Goal: Navigation & Orientation: Find specific page/section

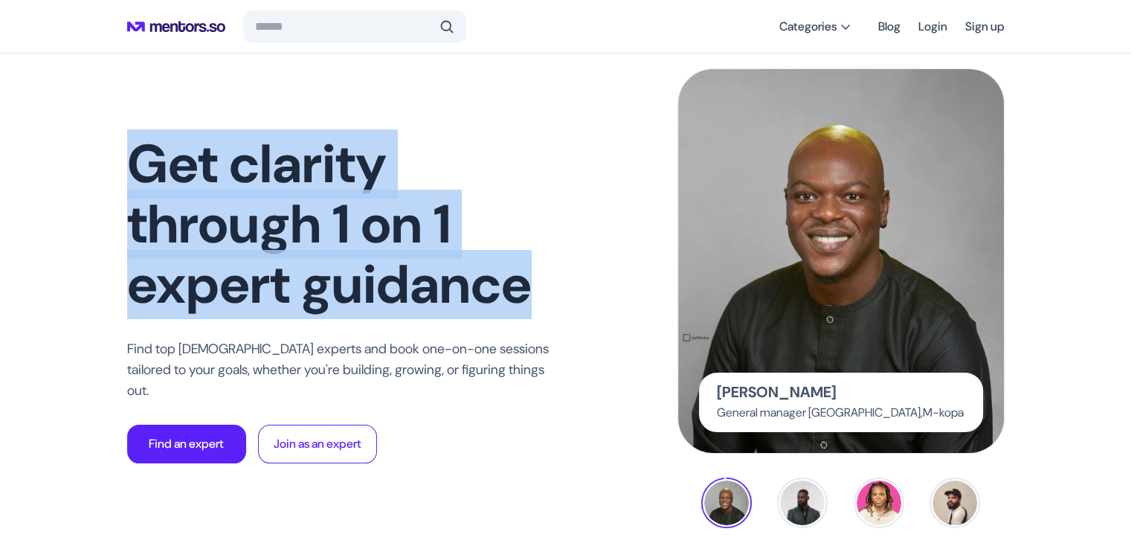
drag, startPoint x: 145, startPoint y: 179, endPoint x: 545, endPoint y: 284, distance: 413.2
click at [545, 284] on h1 "Get clarity through 1 on 1 expert guidance" at bounding box center [342, 224] width 431 height 181
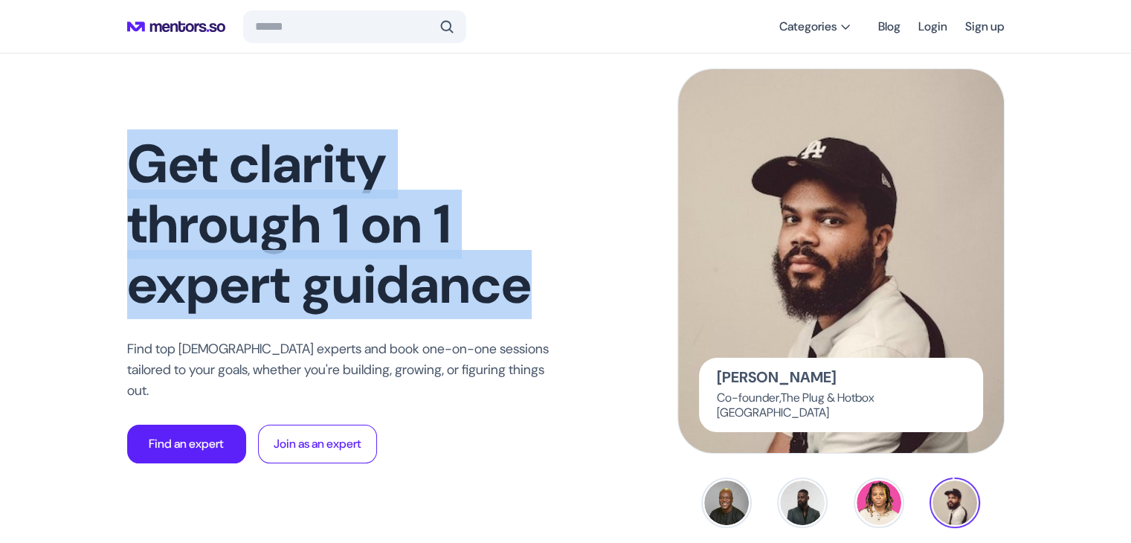
copy h1 "Get clarity through 1 on 1 expert guidance"
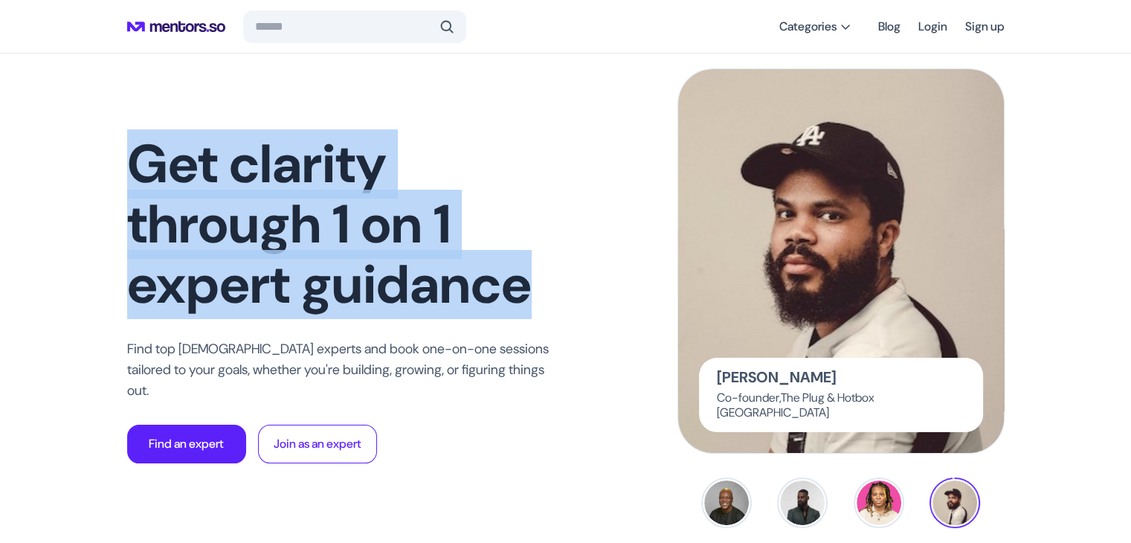
click at [887, 234] on img at bounding box center [841, 260] width 367 height 431
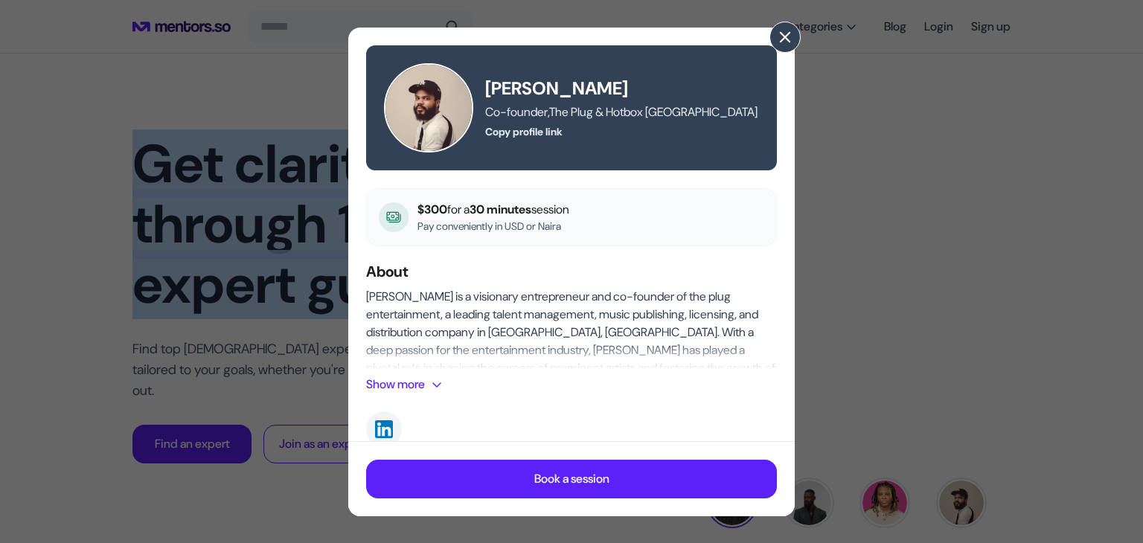
click at [792, 36] on span at bounding box center [785, 37] width 16 height 16
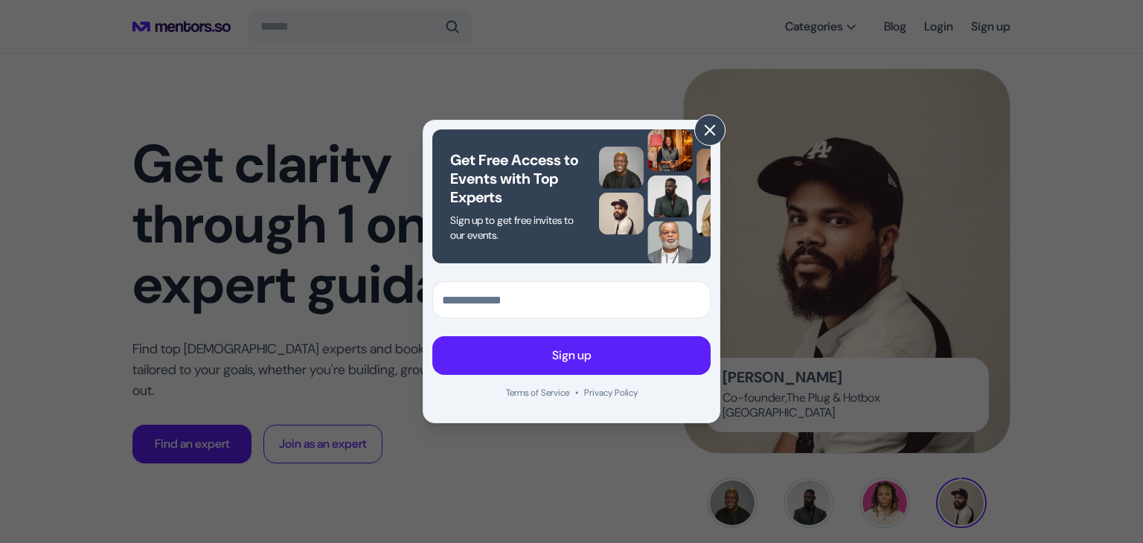
click at [708, 126] on span at bounding box center [709, 130] width 16 height 16
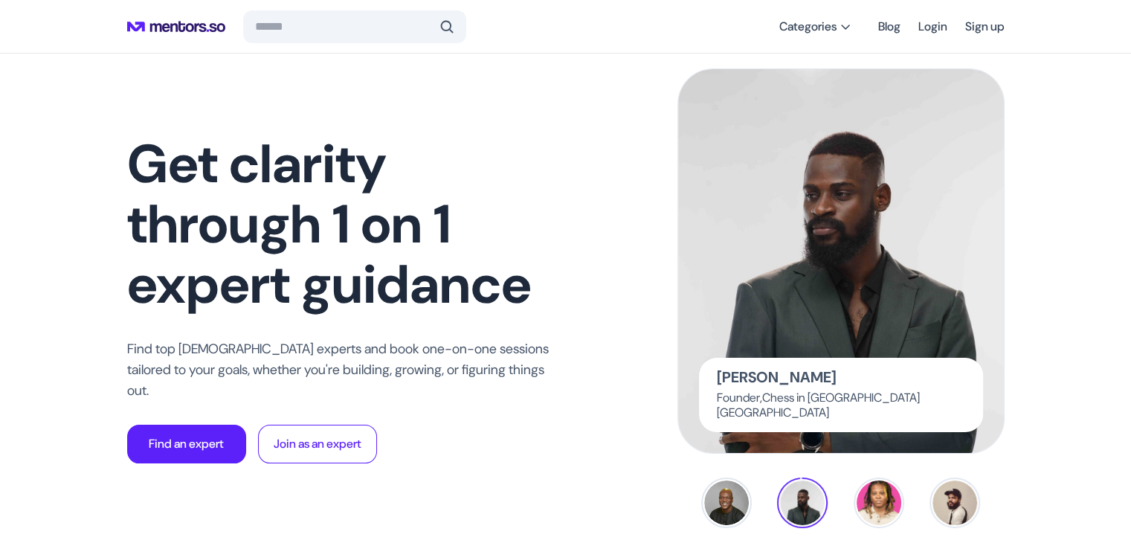
click at [872, 503] on img at bounding box center [879, 503] width 51 height 51
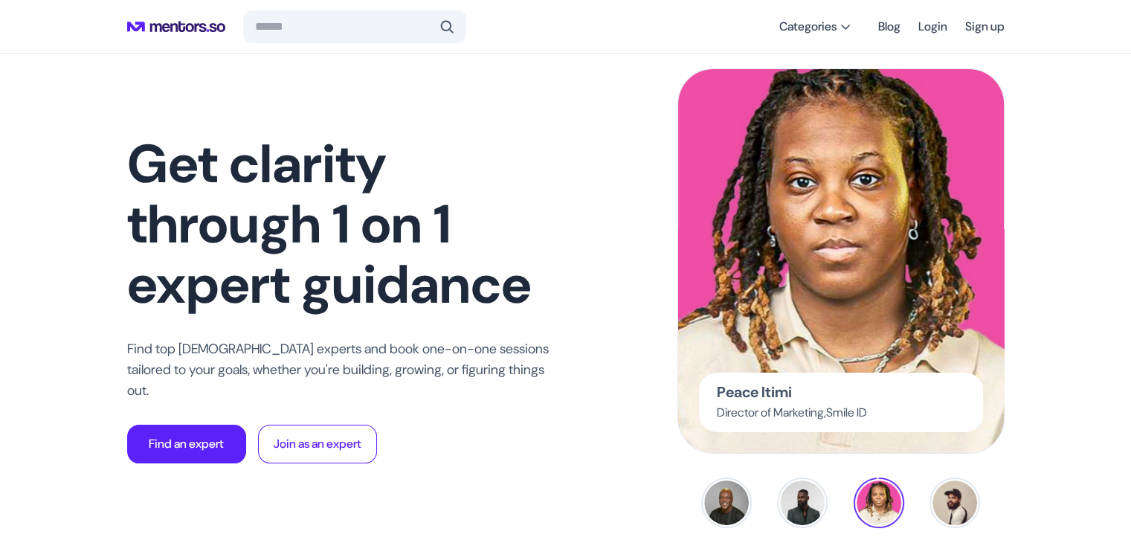
click at [879, 298] on img at bounding box center [841, 260] width 367 height 431
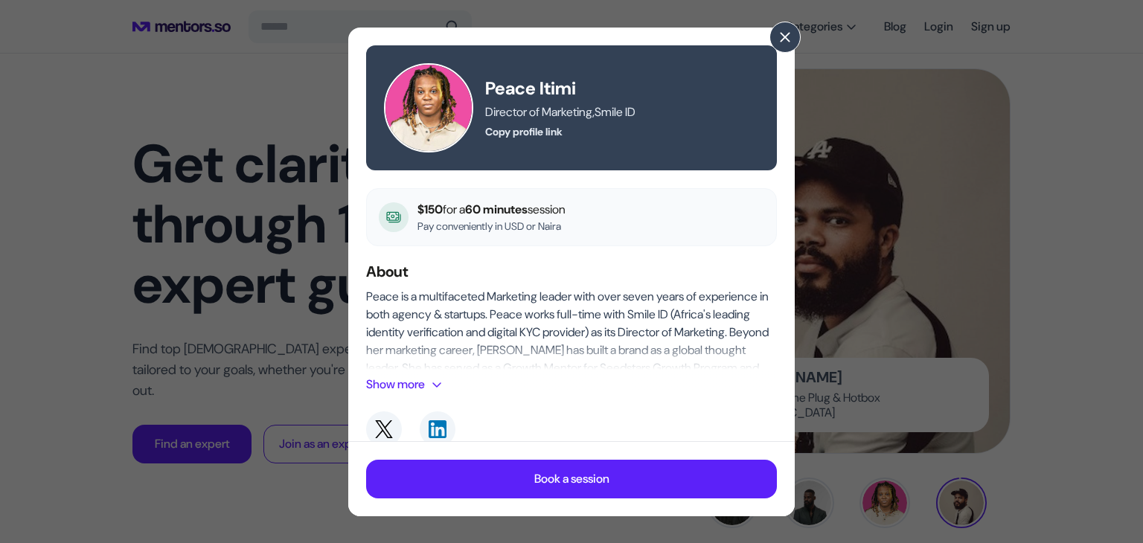
scroll to position [202, 0]
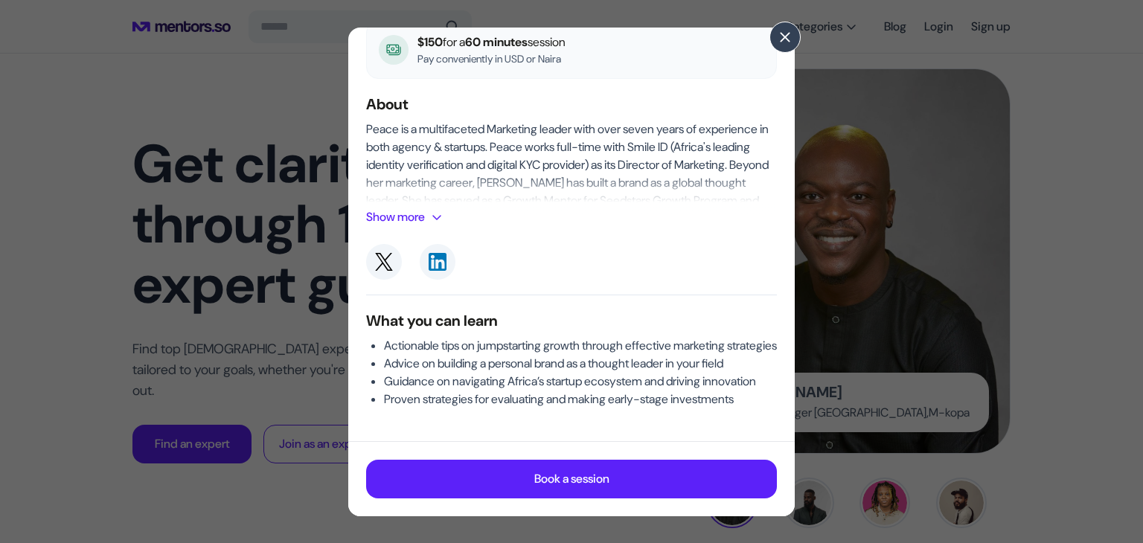
click at [435, 211] on span at bounding box center [437, 217] width 12 height 12
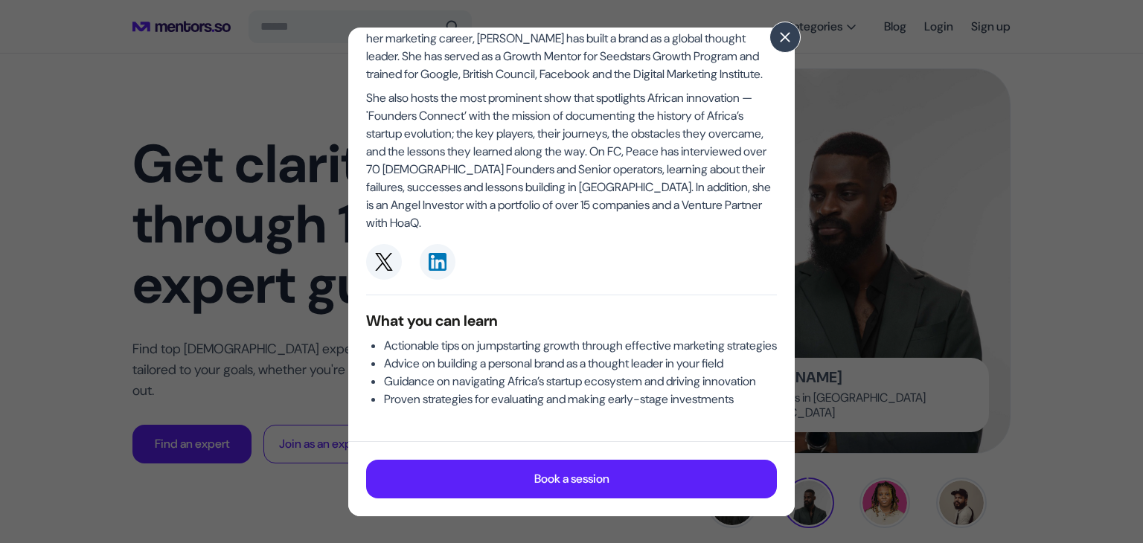
scroll to position [0, 0]
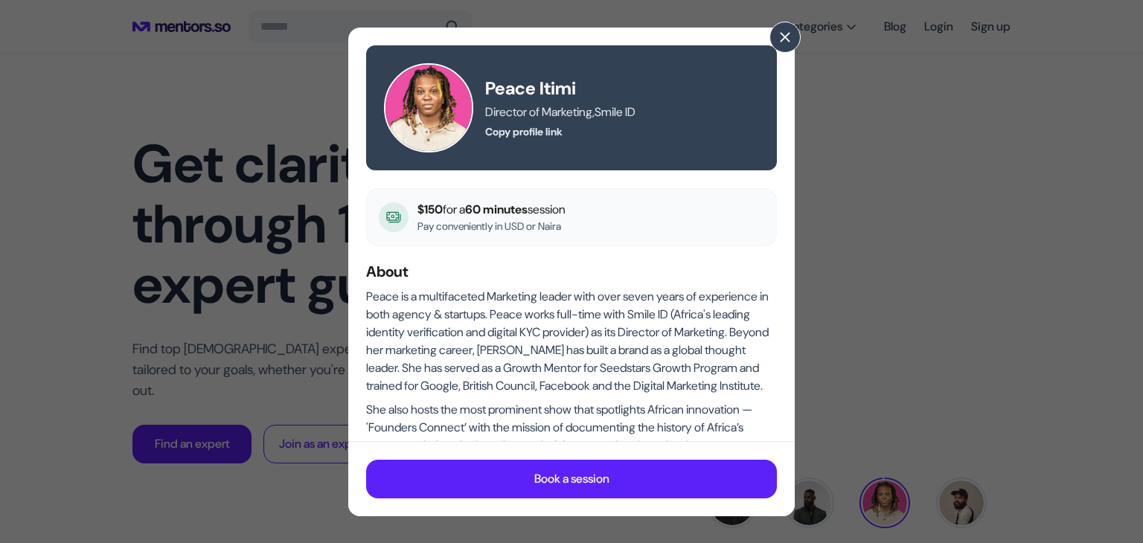
click at [509, 133] on button "Copy profile link" at bounding box center [523, 131] width 77 height 15
